Goal: Find specific page/section: Find specific page/section

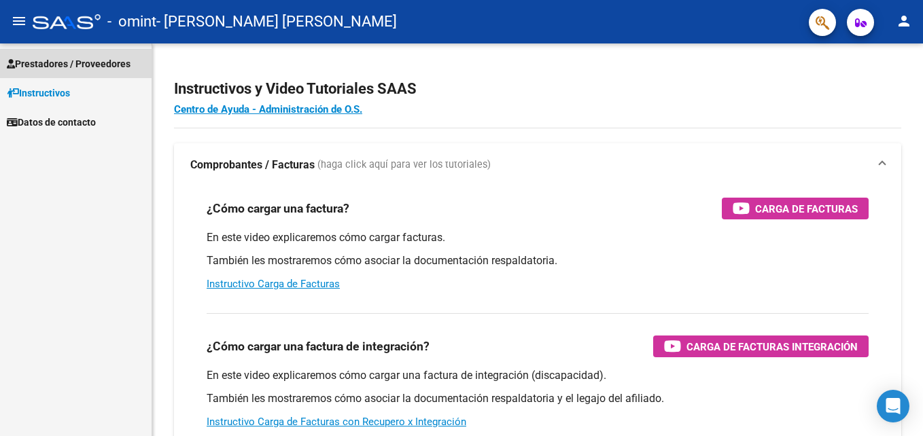
click at [126, 67] on span "Prestadores / Proveedores" at bounding box center [69, 63] width 124 height 15
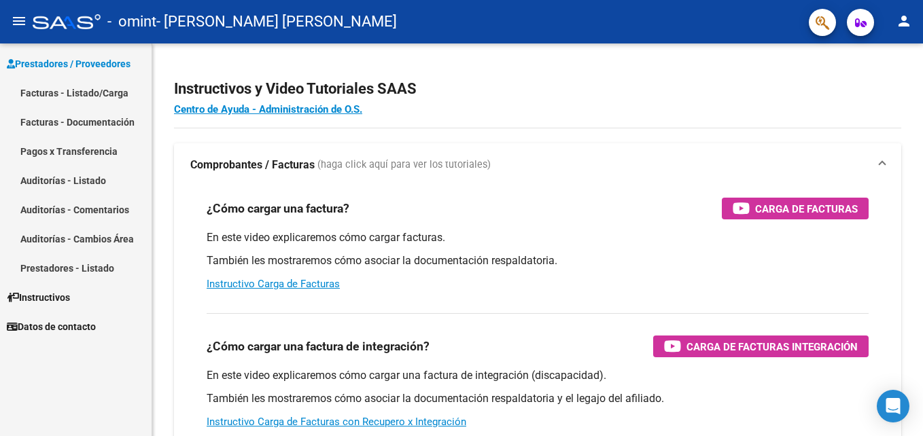
click at [104, 147] on link "Pagos x Transferencia" at bounding box center [76, 151] width 152 height 29
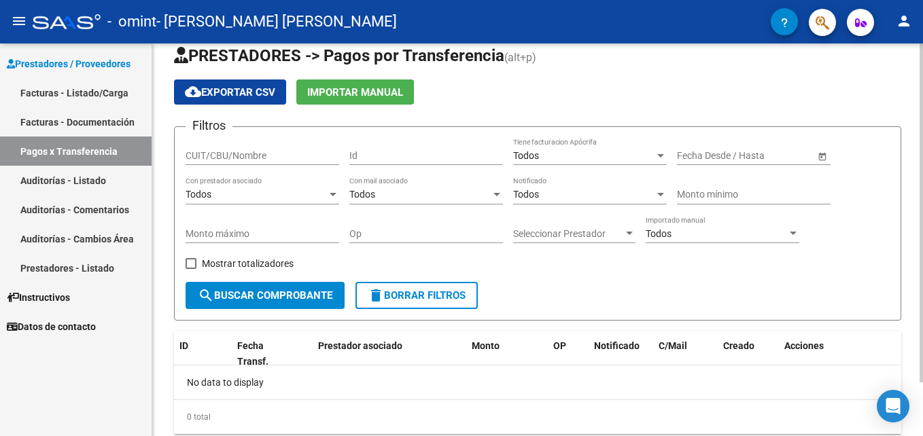
click at [922, 135] on html "menu - omint - [PERSON_NAME] [PERSON_NAME] person Prestadores / Proveedores Fac…" at bounding box center [461, 218] width 923 height 436
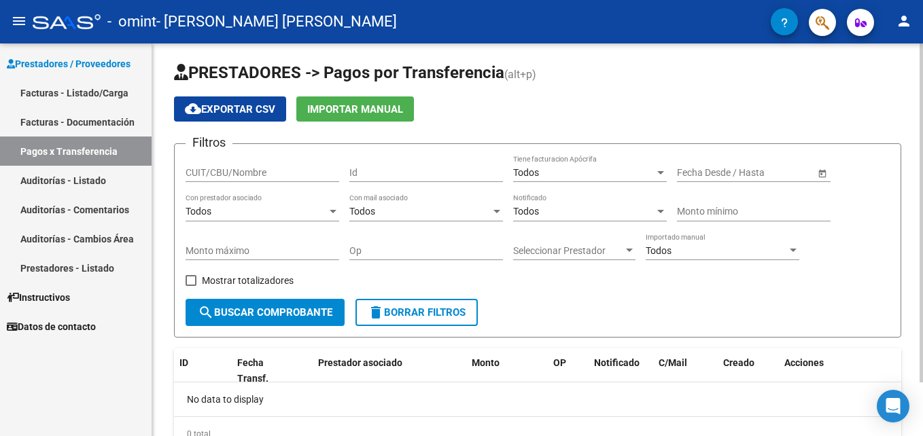
click at [922, 135] on html "menu - omint - [PERSON_NAME] [PERSON_NAME] person Prestadores / Proveedores Fac…" at bounding box center [461, 218] width 923 height 436
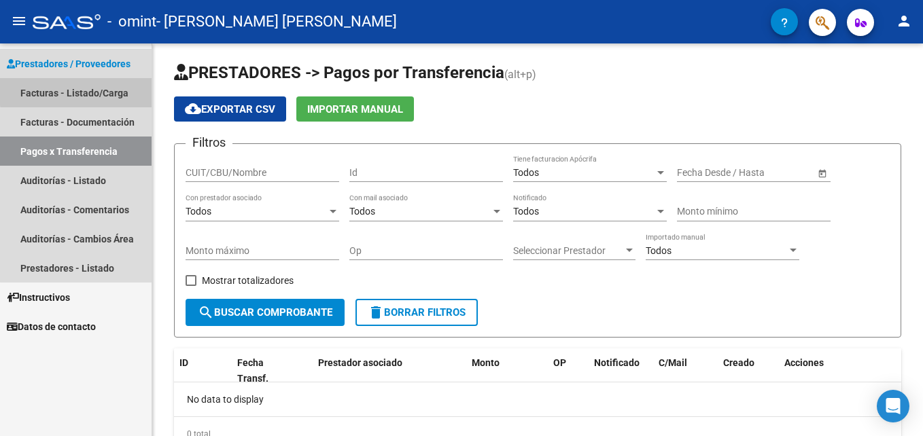
click at [121, 80] on link "Facturas - Listado/Carga" at bounding box center [76, 92] width 152 height 29
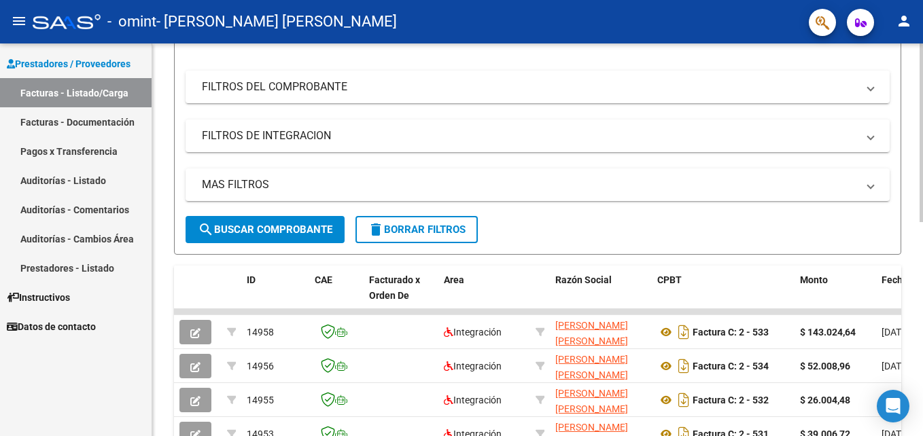
click at [922, 230] on html "menu - omint - [PERSON_NAME] [PERSON_NAME] person Prestadores / Proveedores Fac…" at bounding box center [461, 218] width 923 height 436
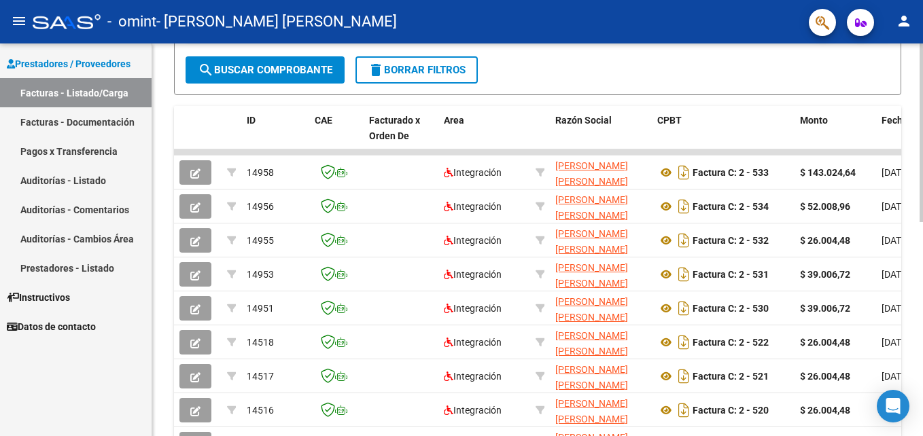
scroll to position [321, 0]
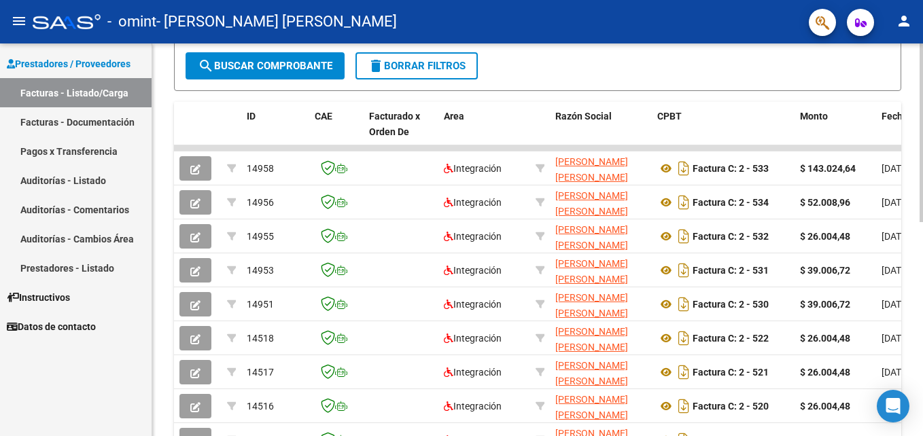
click at [922, 303] on html "menu - omint - [PERSON_NAME] [PERSON_NAME] person Prestadores / Proveedores Fac…" at bounding box center [461, 218] width 923 height 436
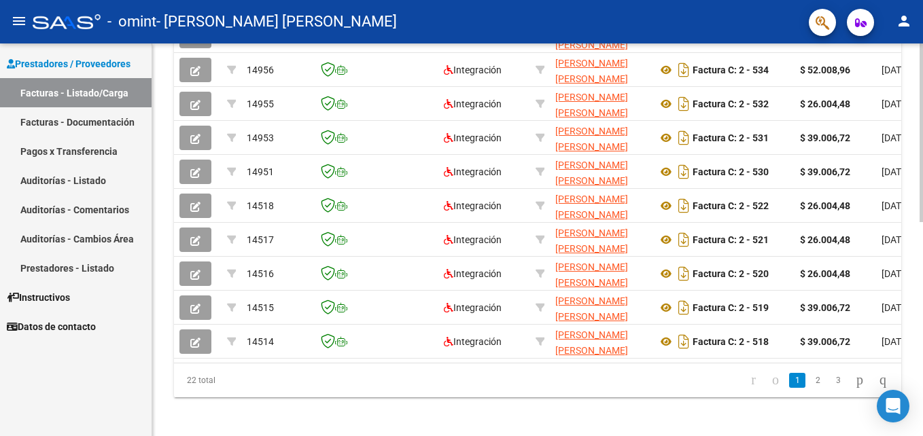
scroll to position [469, 0]
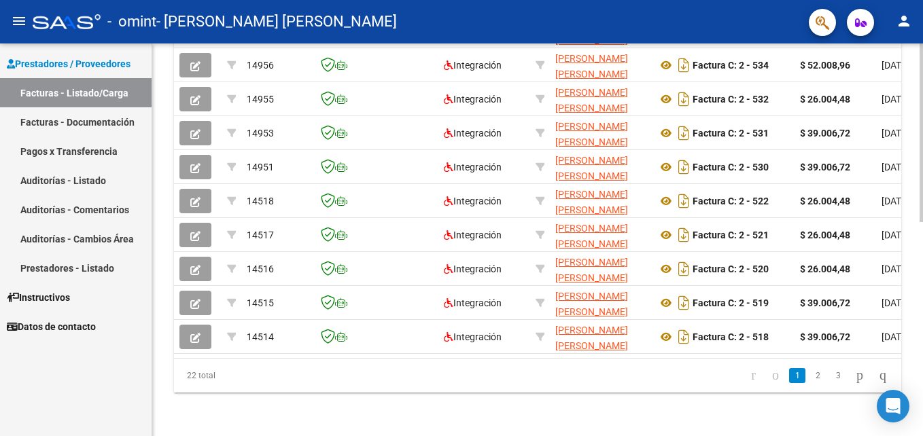
click at [922, 406] on html "menu - omint - [PERSON_NAME] [PERSON_NAME] person Prestadores / Proveedores Fac…" at bounding box center [461, 218] width 923 height 436
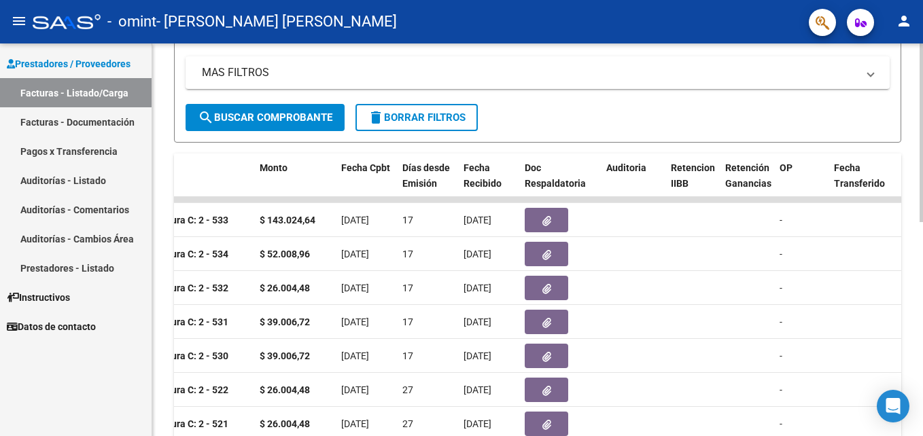
scroll to position [274, 0]
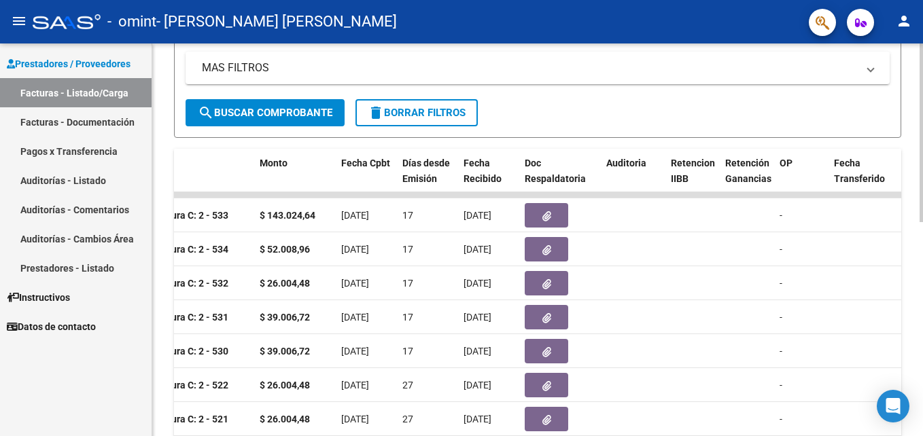
click at [922, 243] on html "menu - omint - [PERSON_NAME] [PERSON_NAME] person Prestadores / Proveedores Fac…" at bounding box center [461, 218] width 923 height 436
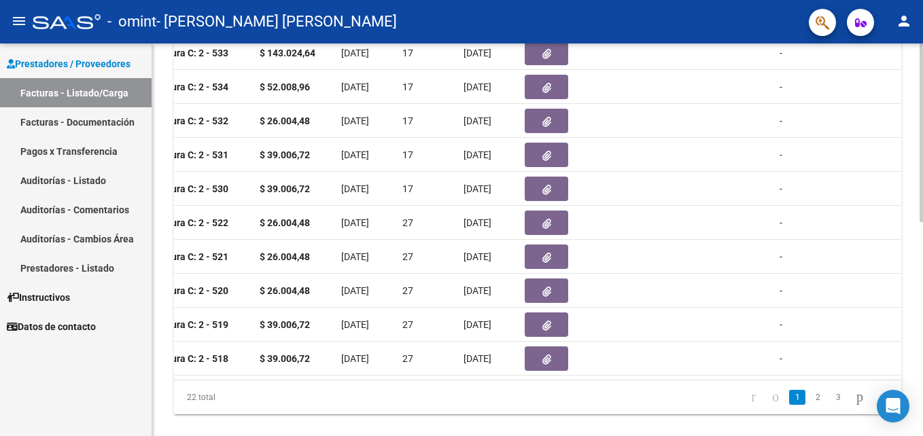
scroll to position [453, 0]
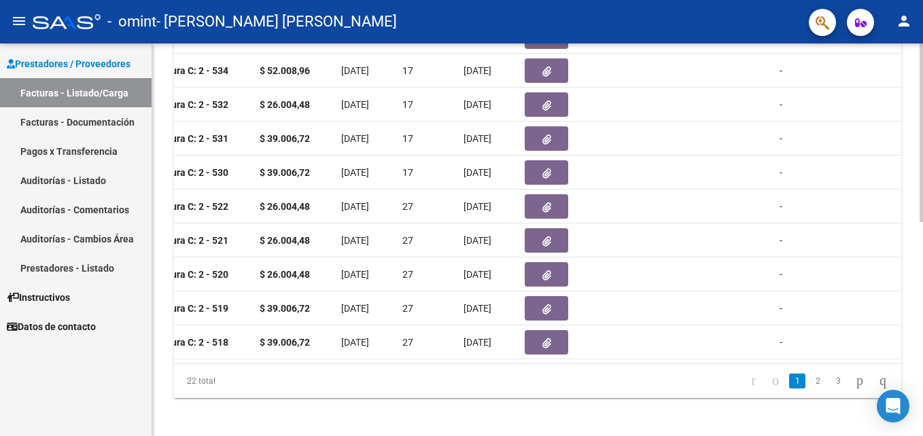
click at [922, 325] on html "menu - omint - [PERSON_NAME] [PERSON_NAME] person Prestadores / Proveedores Fac…" at bounding box center [461, 218] width 923 height 436
click at [830, 389] on link "3" at bounding box center [838, 381] width 16 height 15
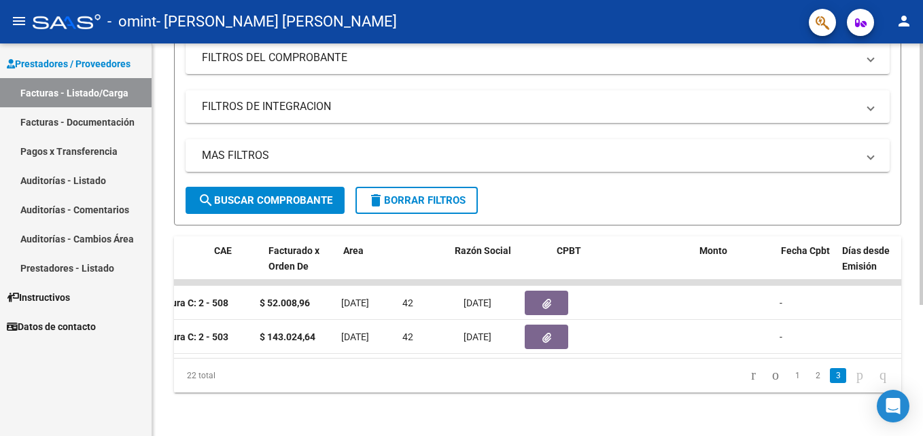
scroll to position [0, 101]
